Goal: Transaction & Acquisition: Purchase product/service

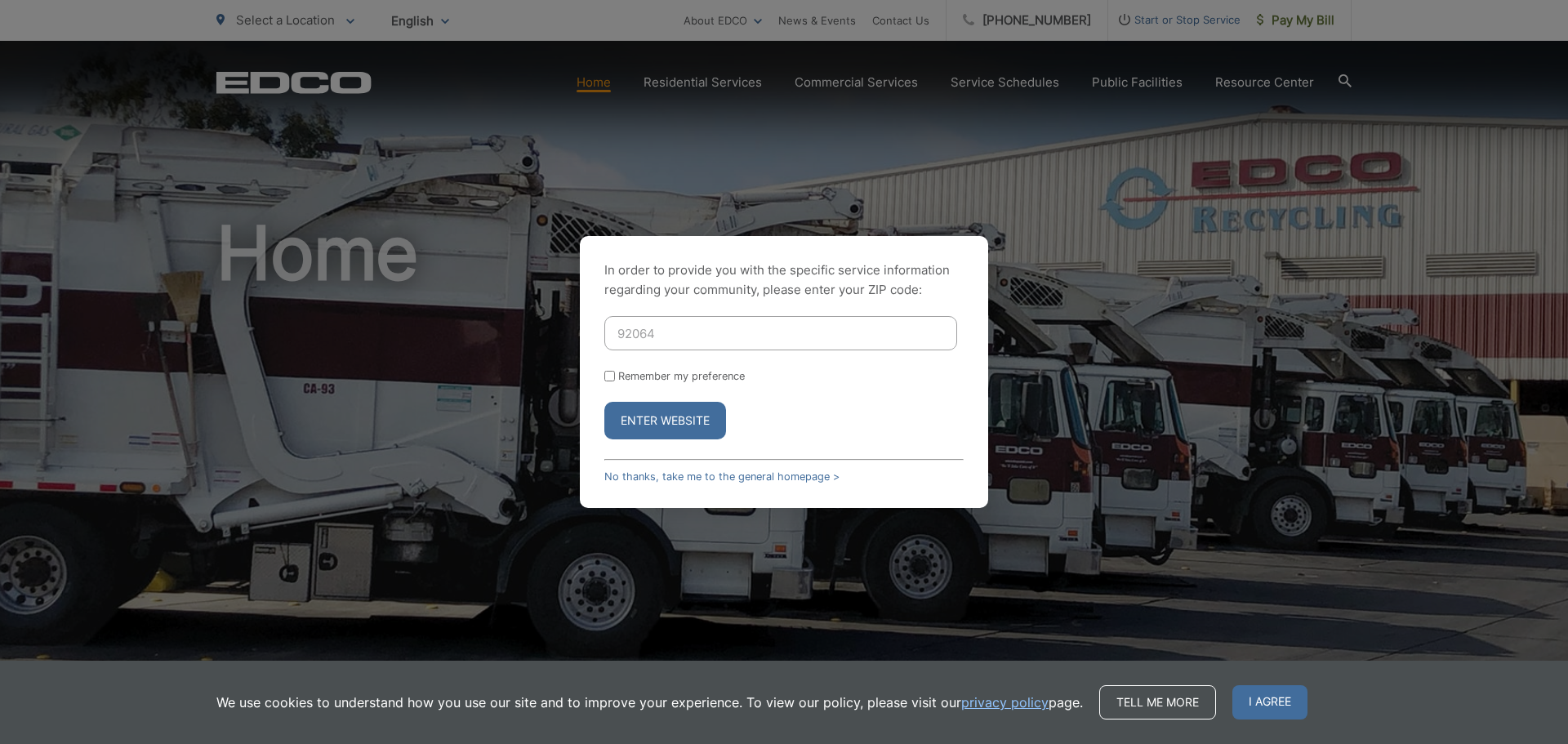
type input "92064"
click at [680, 428] on button "Enter Website" at bounding box center [665, 420] width 122 height 38
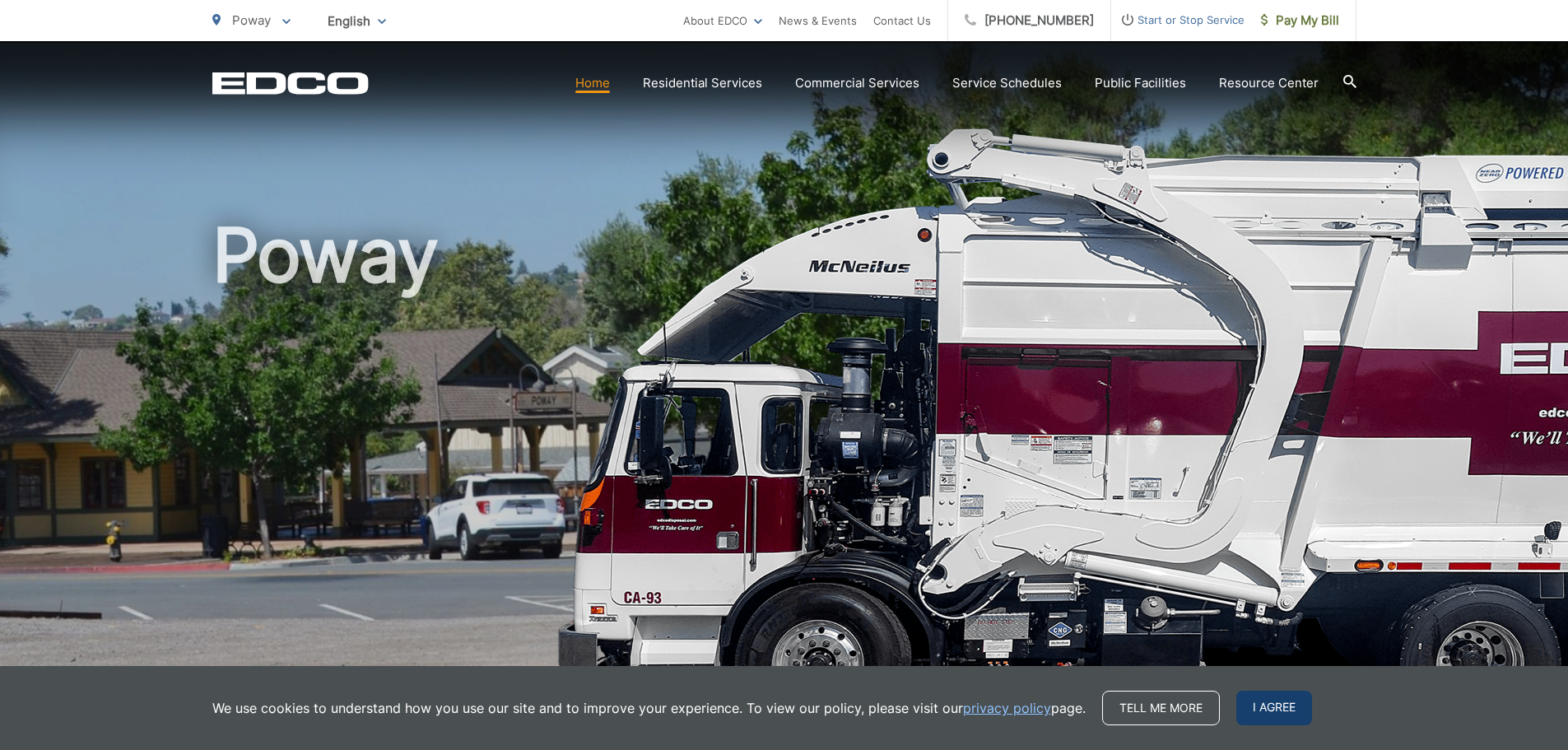
click at [1277, 712] on span "I agree" at bounding box center [1274, 707] width 76 height 35
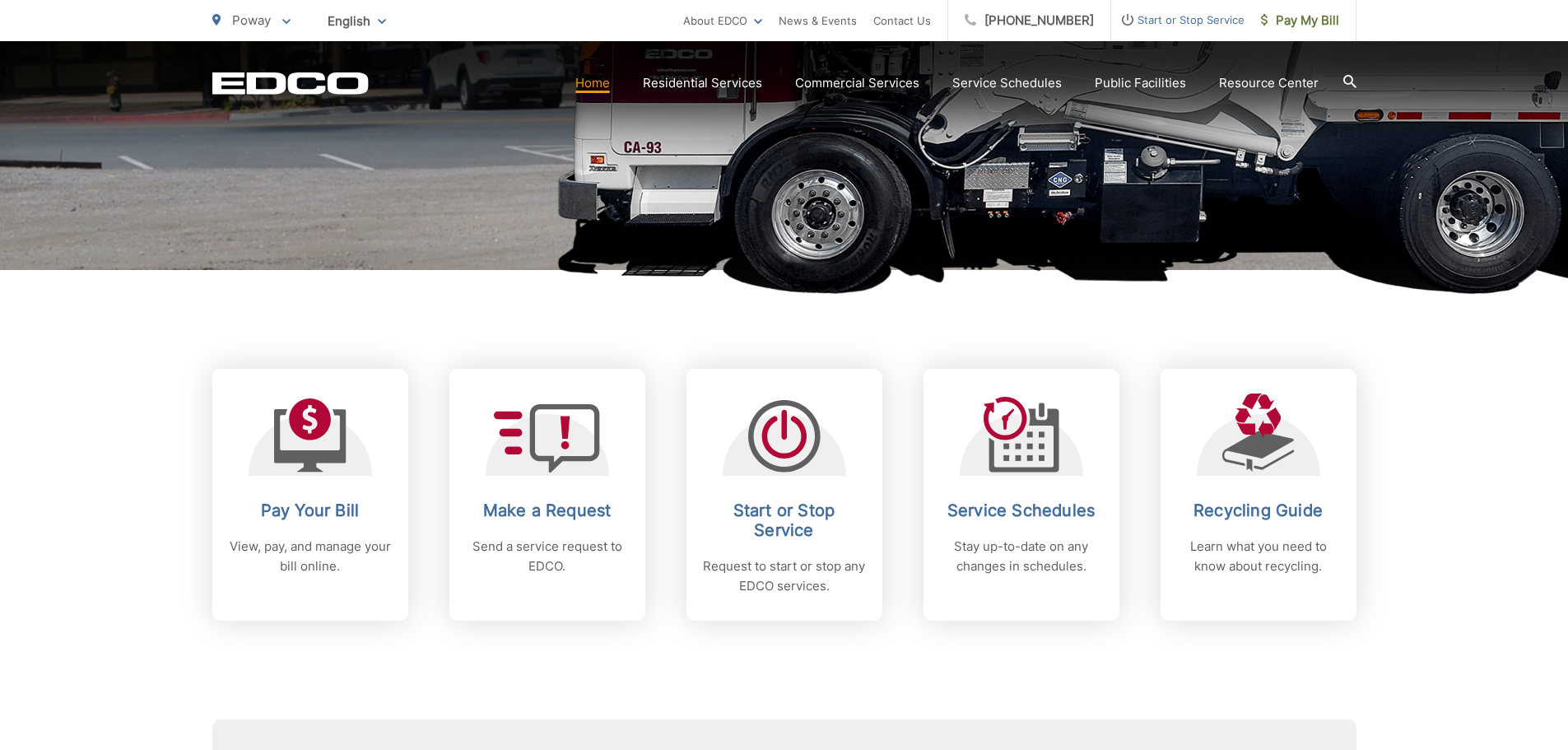
scroll to position [494, 0]
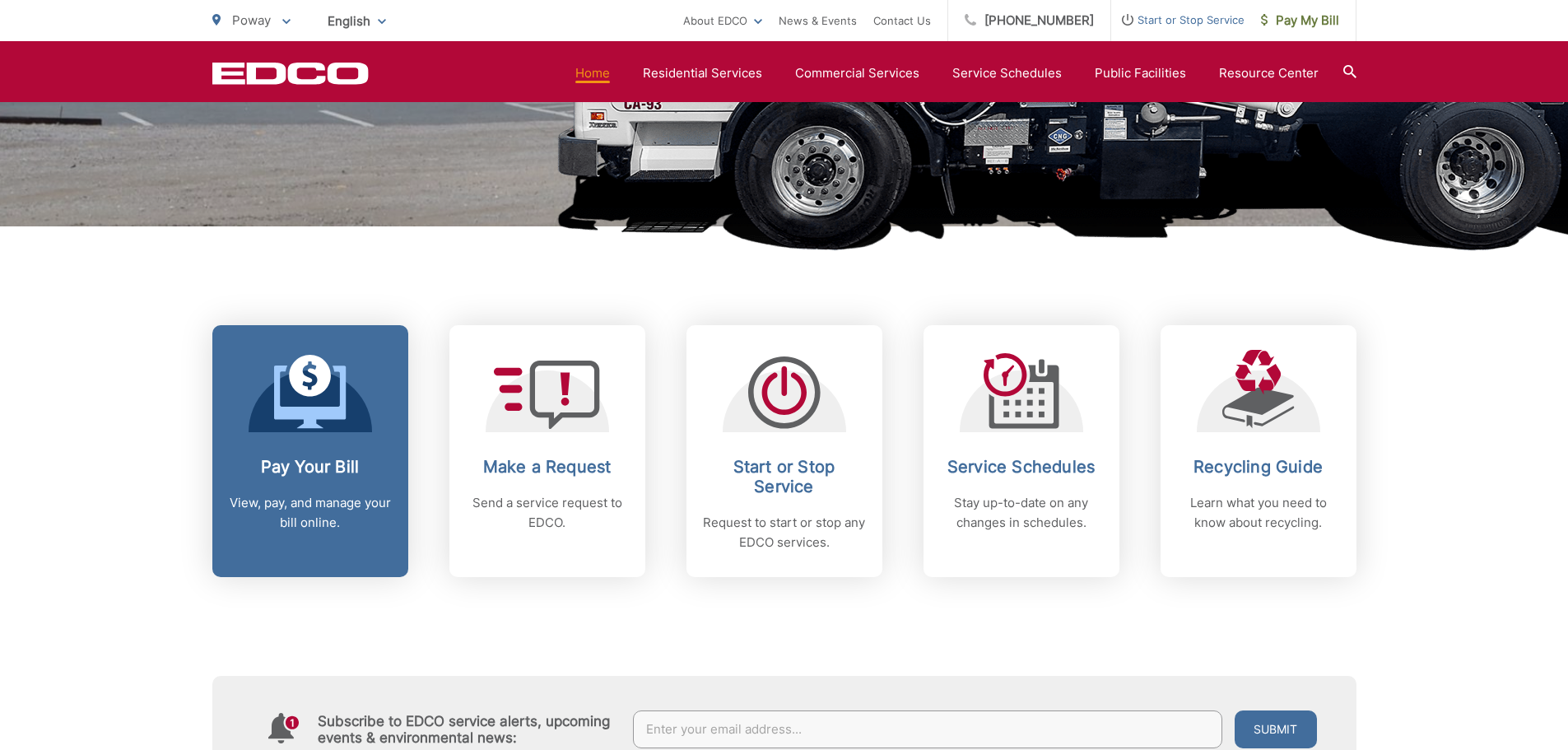
click at [354, 410] on div at bounding box center [310, 391] width 123 height 83
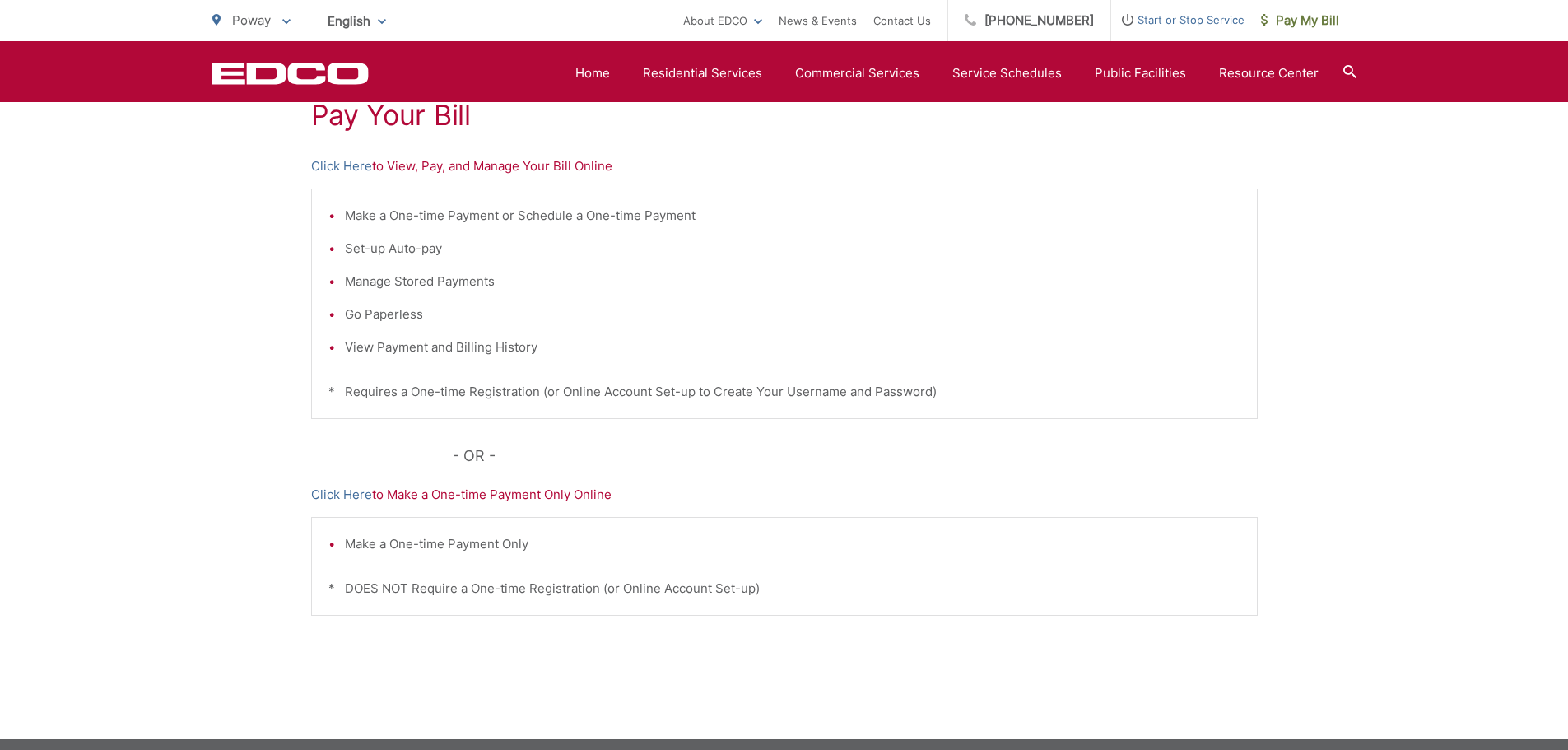
scroll to position [247, 0]
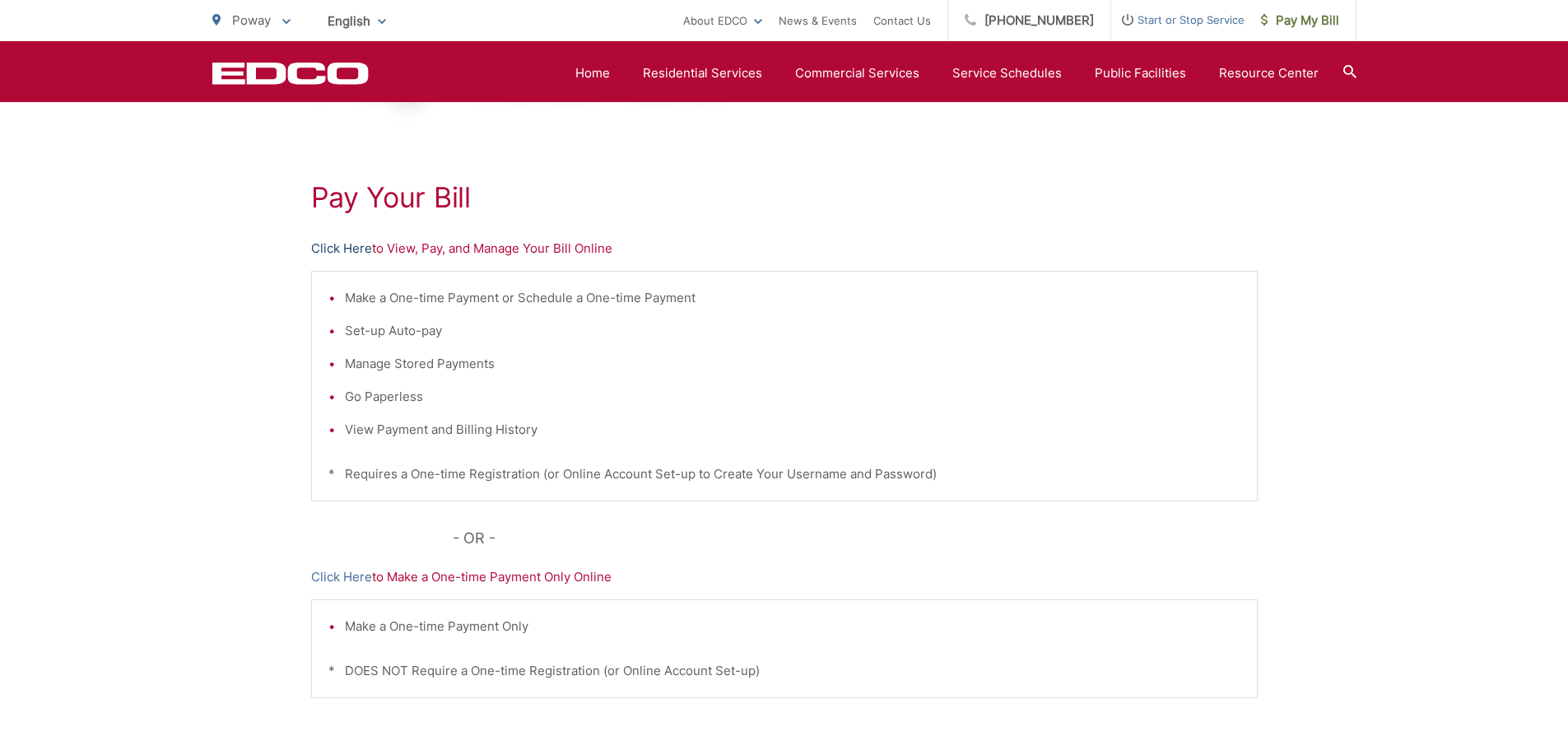
click at [334, 248] on link "Click Here" at bounding box center [341, 249] width 61 height 20
